Goal: Information Seeking & Learning: Check status

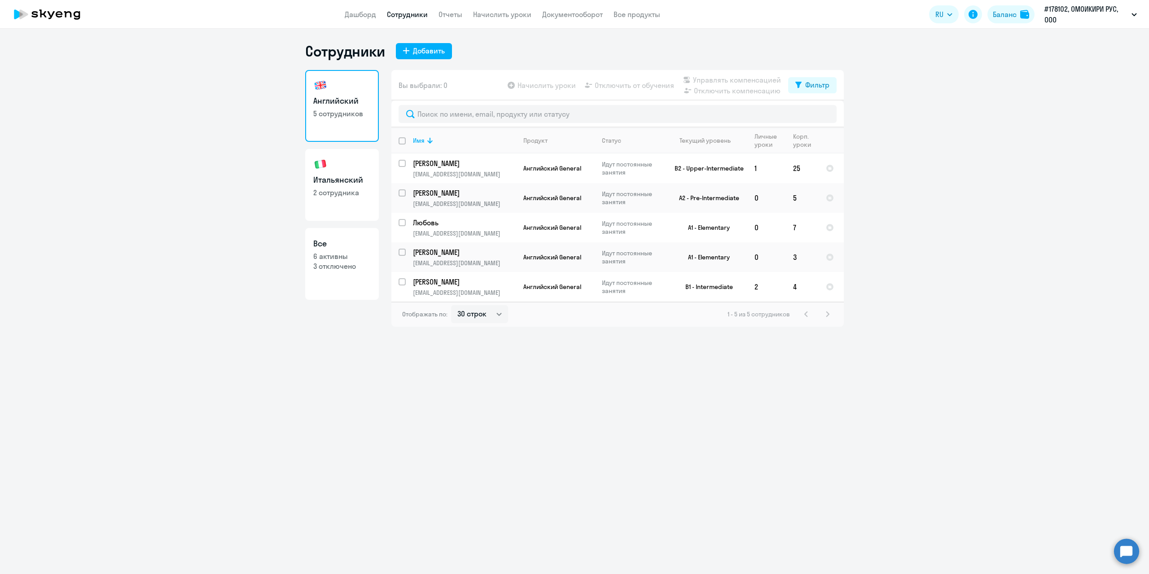
select select "30"
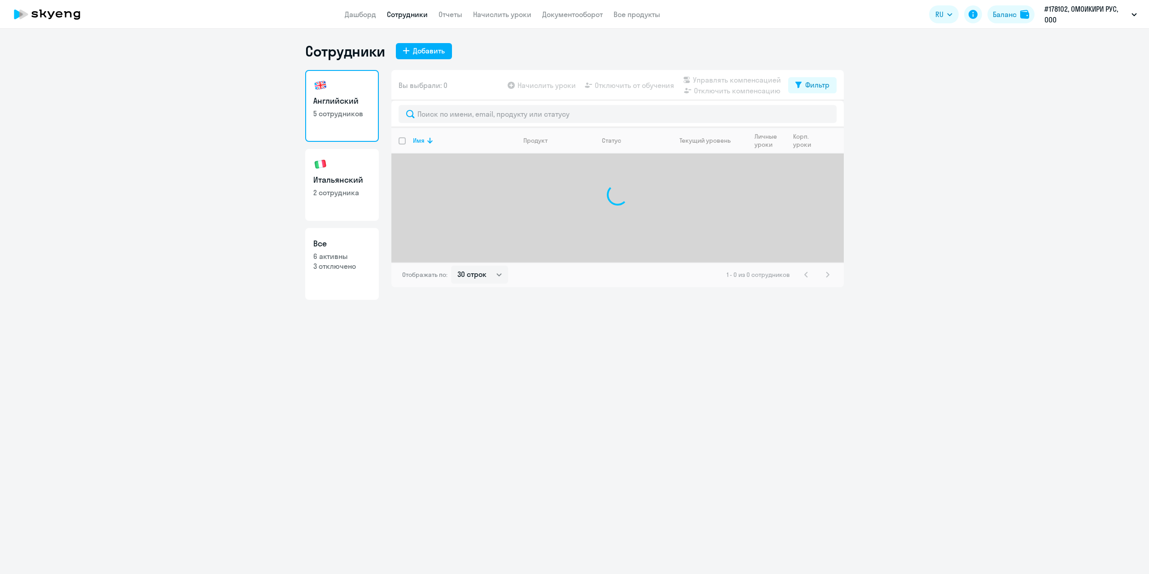
select select "30"
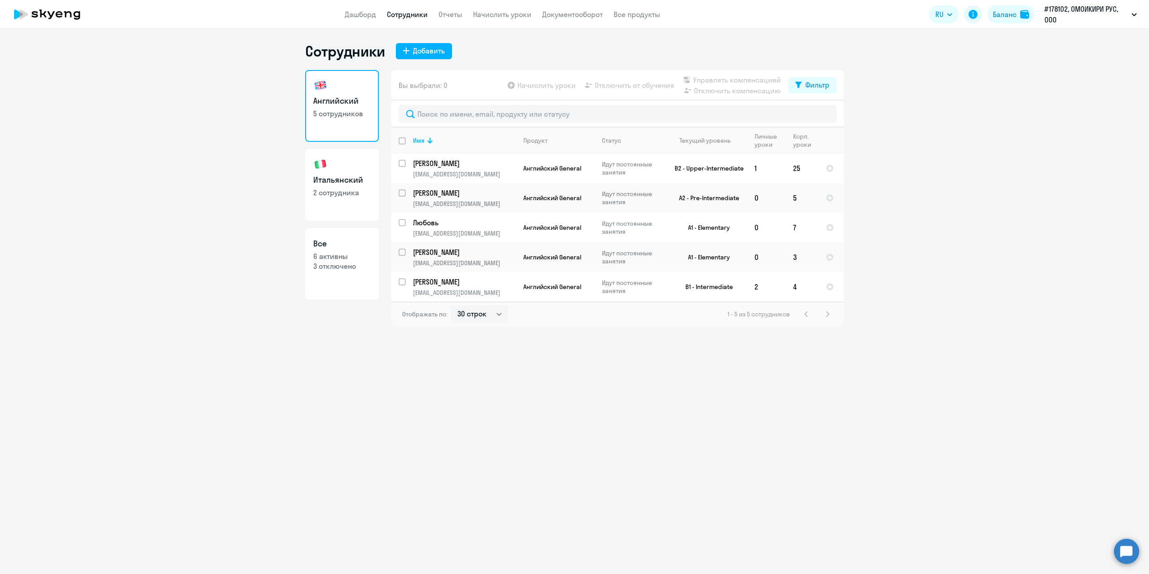
click at [1126, 544] on circle at bounding box center [1126, 551] width 25 height 25
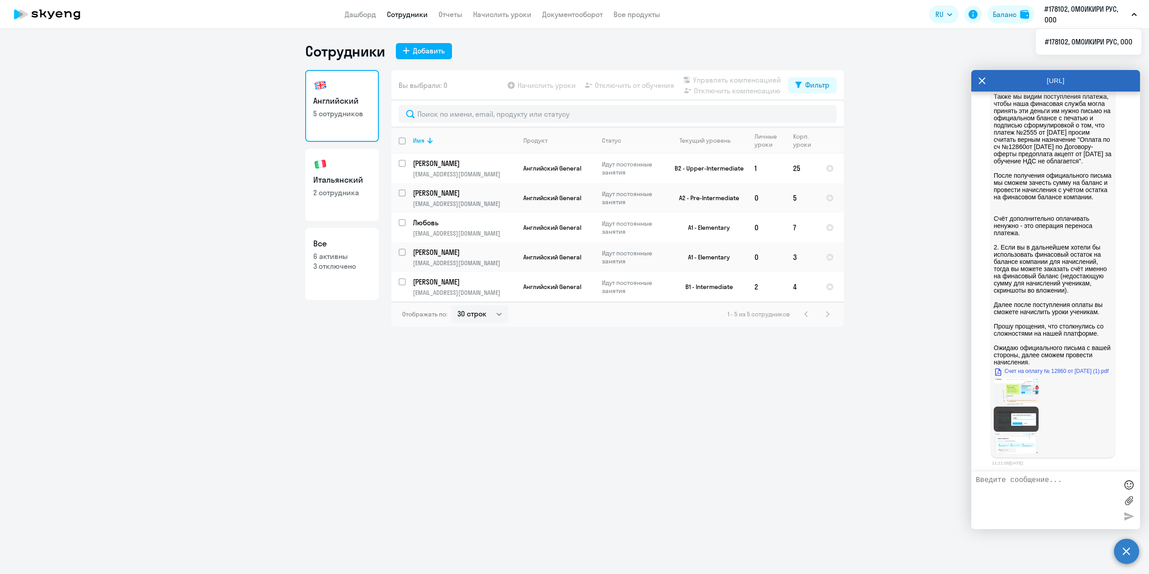
scroll to position [8833, 0]
drag, startPoint x: 994, startPoint y: 232, endPoint x: 1064, endPoint y: 315, distance: 108.6
click at [1064, 315] on p "Анна, 1. Уточнил информацию у коллег. К сожалению, мы не сможем зачесть сумму п…" at bounding box center [1053, 186] width 118 height 359
copy p "Также мы видим поступления платежа, чтобы наша финасовая служба могла принять э…"
click at [1060, 491] on textarea at bounding box center [1047, 500] width 142 height 48
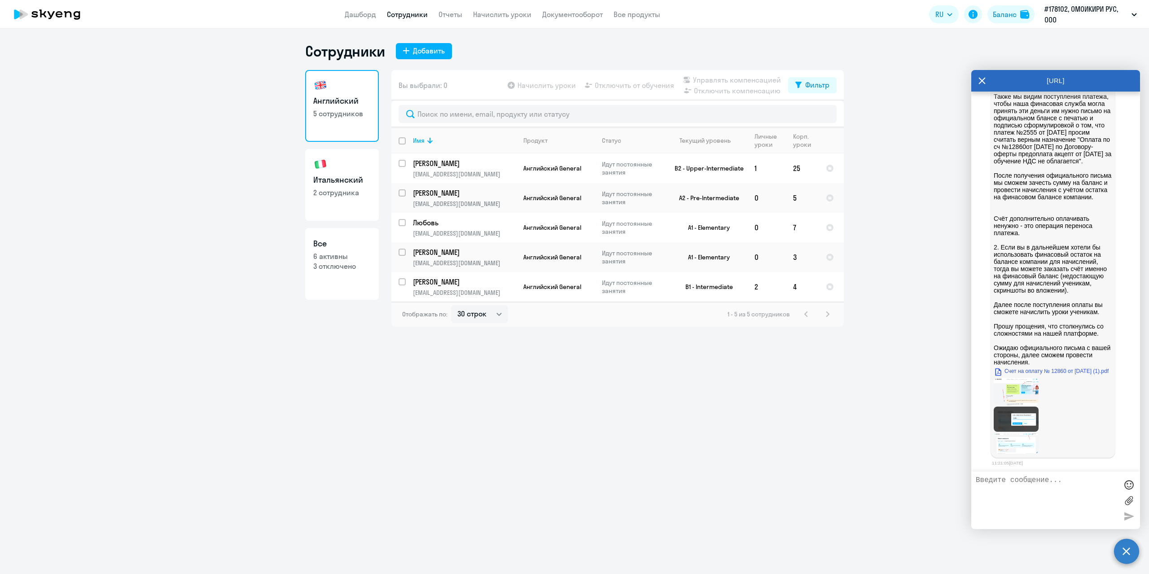
click at [1129, 503] on label at bounding box center [1128, 500] width 13 height 13
click at [0, 0] on input "file" at bounding box center [0, 0] width 0 height 0
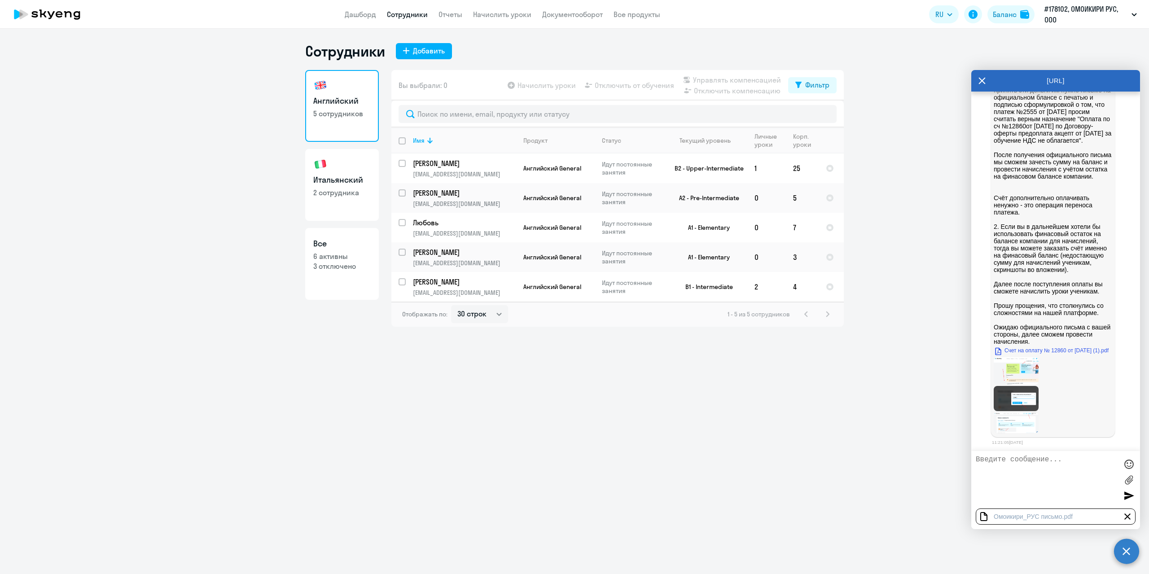
click at [1128, 496] on div at bounding box center [1128, 495] width 13 height 13
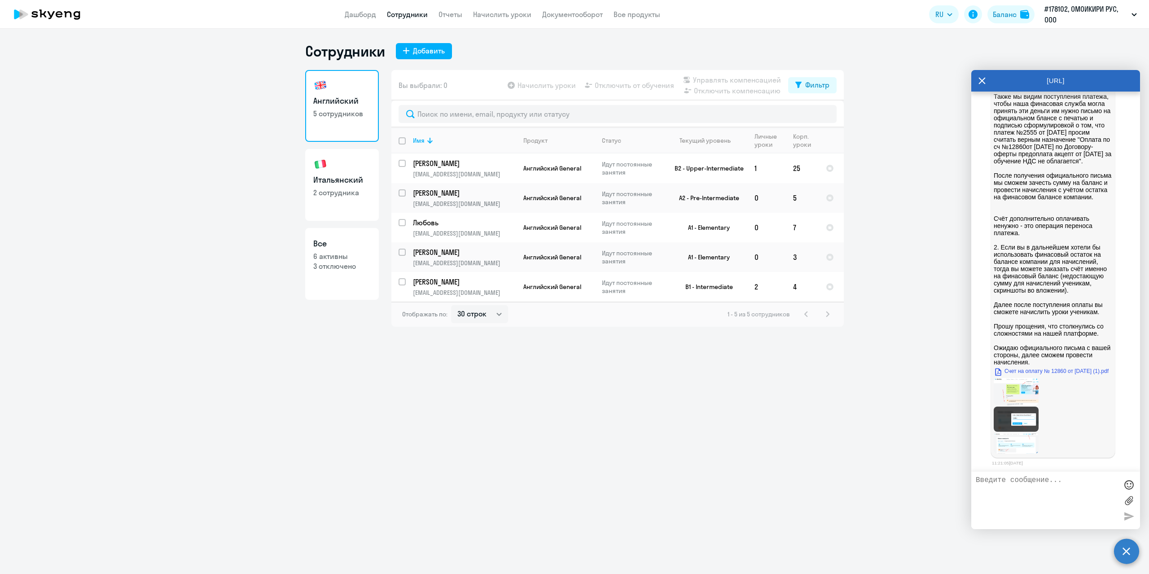
scroll to position [9046, 0]
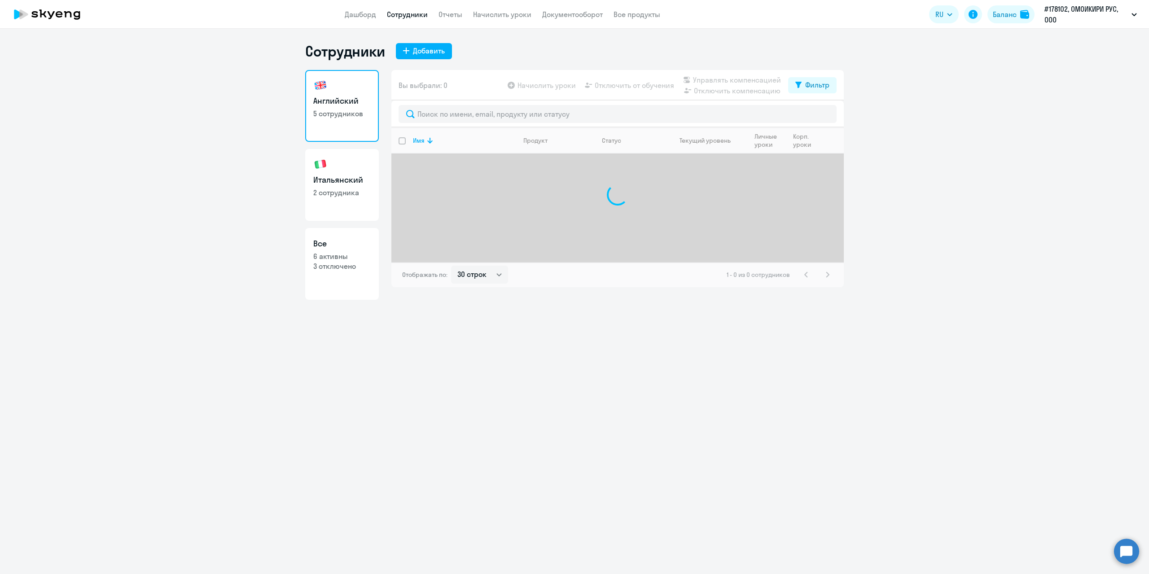
select select "30"
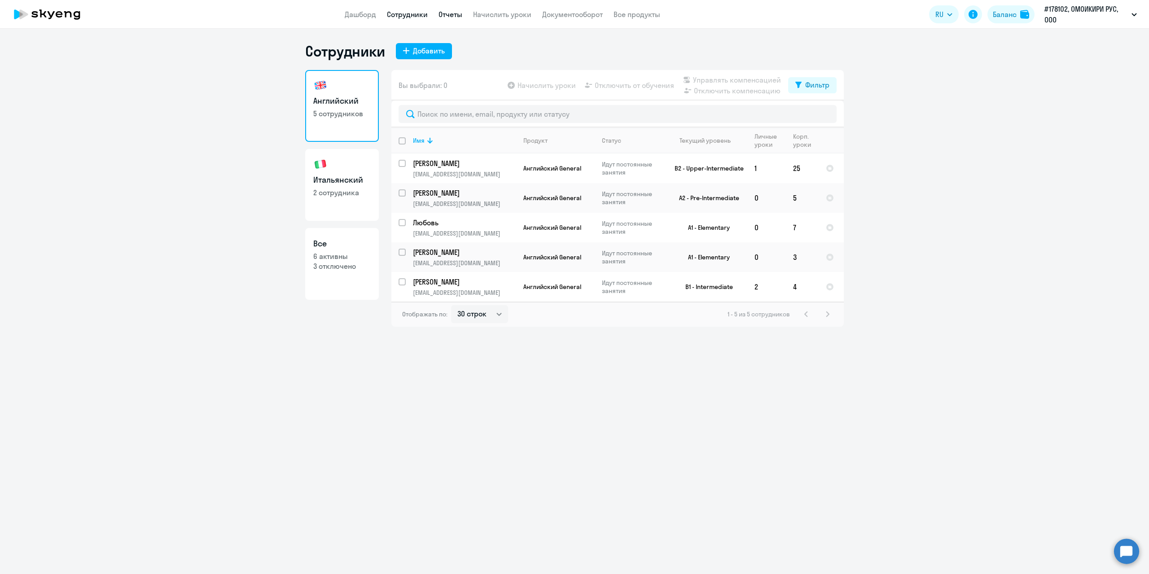
click at [450, 15] on link "Отчеты" at bounding box center [451, 14] width 24 height 9
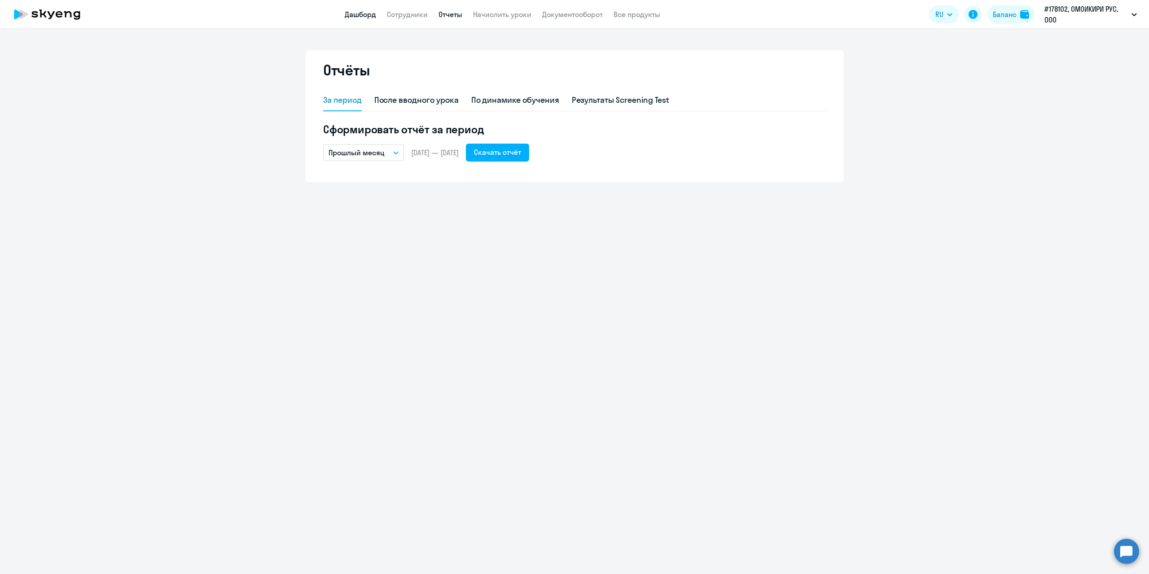
click at [362, 12] on link "Дашборд" at bounding box center [360, 14] width 31 height 9
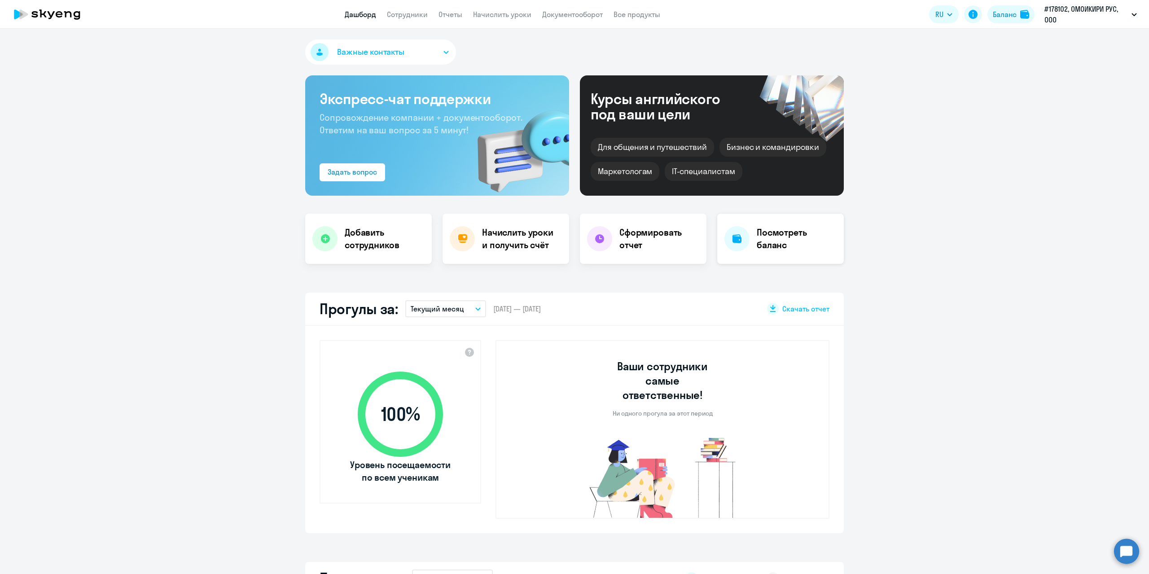
click at [809, 247] on h4 "Посмотреть баланс" at bounding box center [797, 238] width 80 height 25
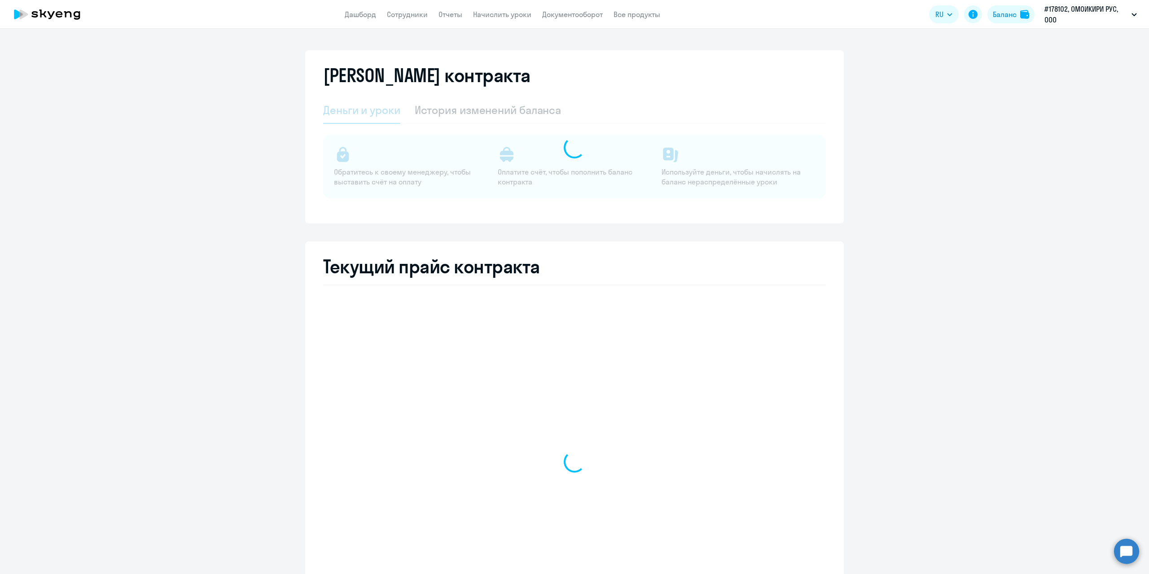
select select "english_adult_not_native_speaker"
